Goal: Task Accomplishment & Management: Manage account settings

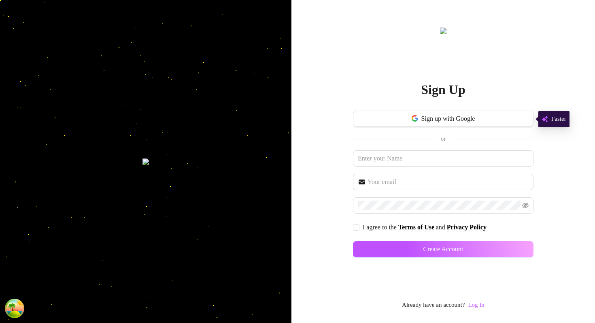
click at [323, 193] on div "Sign Up Sign up with Google or I agree to the Terms of Use and Privacy Policy C…" at bounding box center [444, 161] width 304 height 323
click at [482, 301] on link "Log In" at bounding box center [476, 305] width 16 height 10
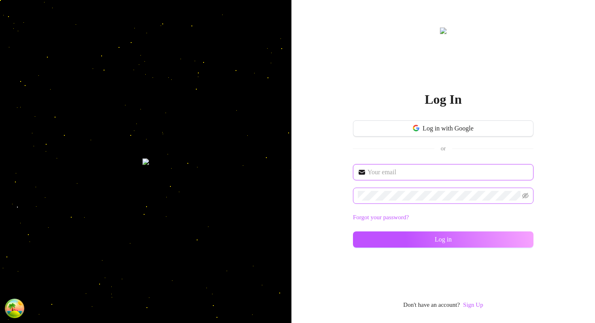
type input "[EMAIL_ADDRESS][DOMAIN_NAME]"
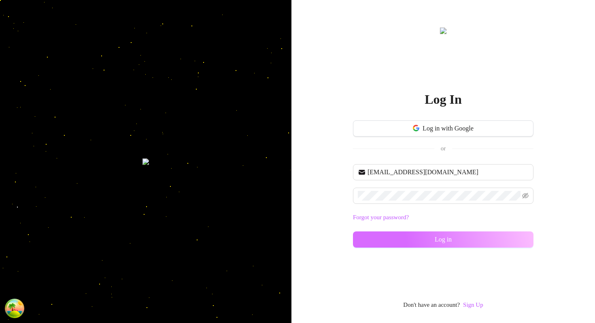
click at [433, 241] on button "Log in" at bounding box center [443, 239] width 181 height 16
